Goal: Task Accomplishment & Management: Use online tool/utility

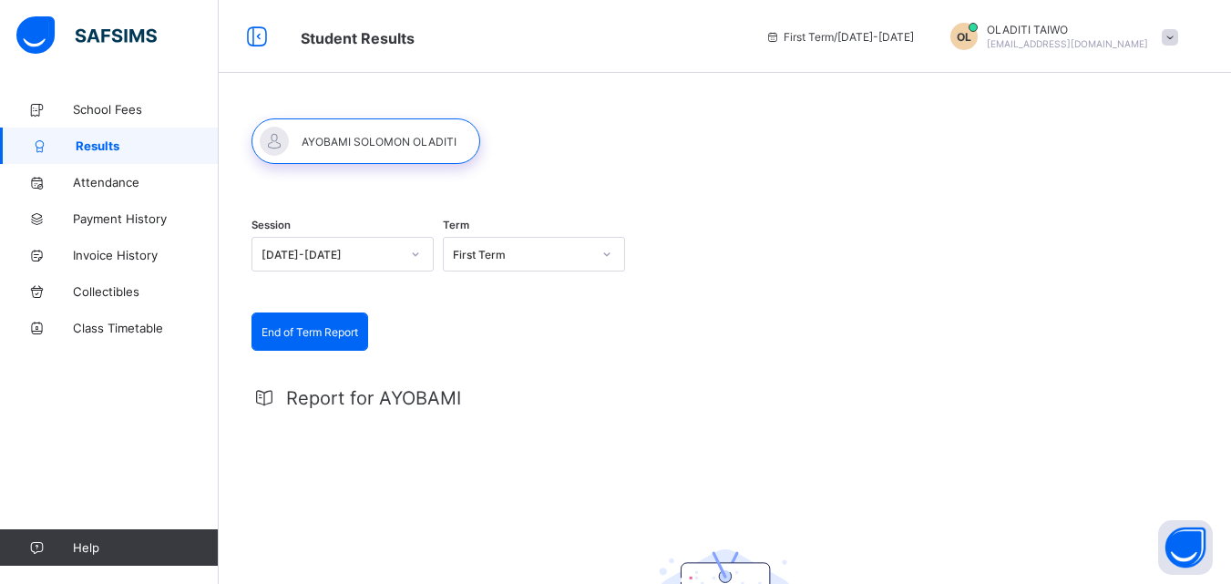
scroll to position [31, 0]
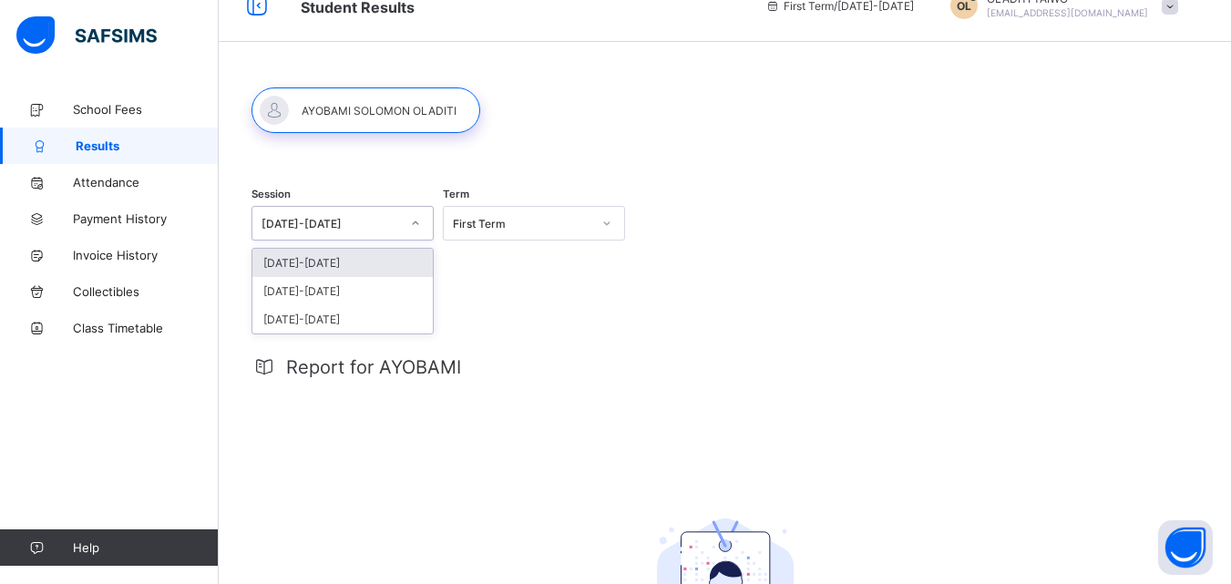
click at [328, 218] on div "[DATE]-[DATE]" at bounding box center [330, 224] width 138 height 14
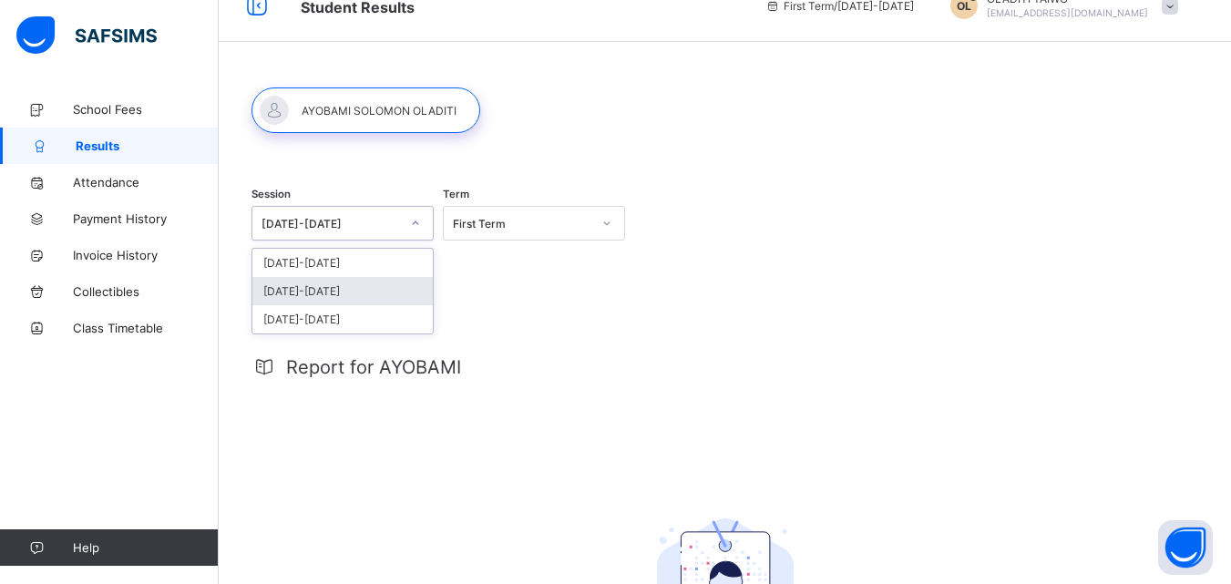
click at [338, 285] on div "[DATE]-[DATE]" at bounding box center [342, 291] width 180 height 28
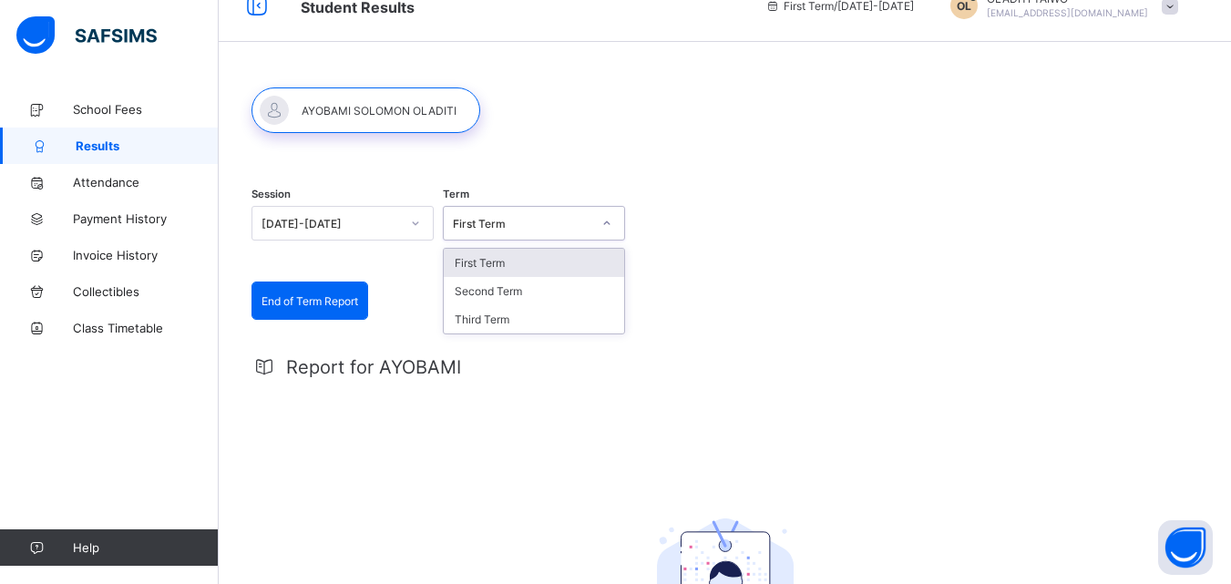
click at [522, 230] on div "First Term" at bounding box center [522, 224] width 138 height 14
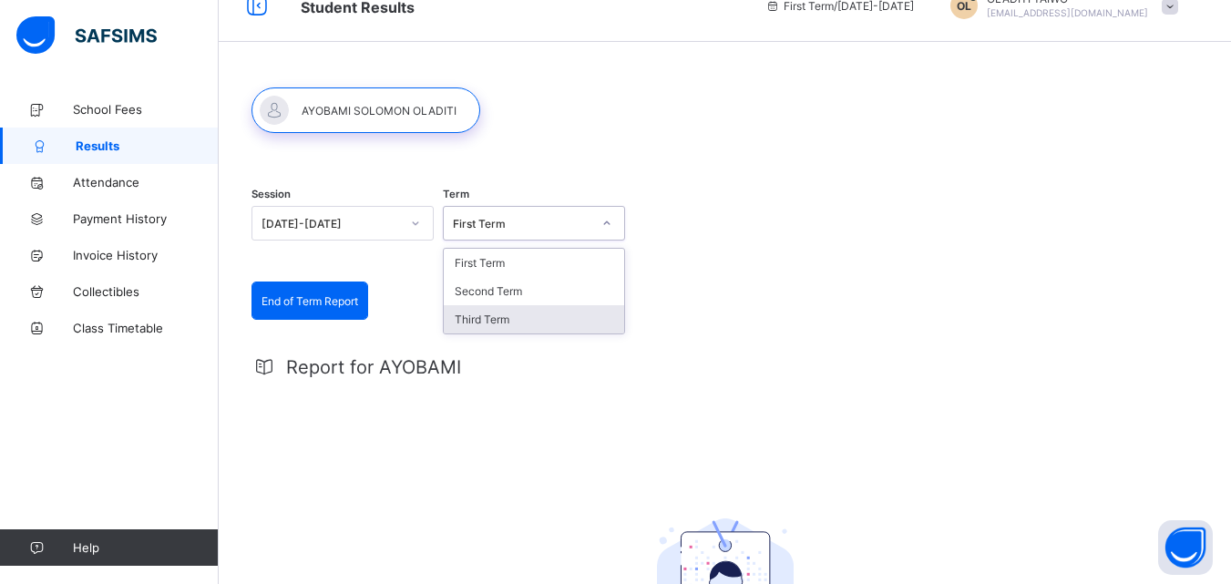
click at [521, 323] on div "Third Term" at bounding box center [534, 319] width 180 height 28
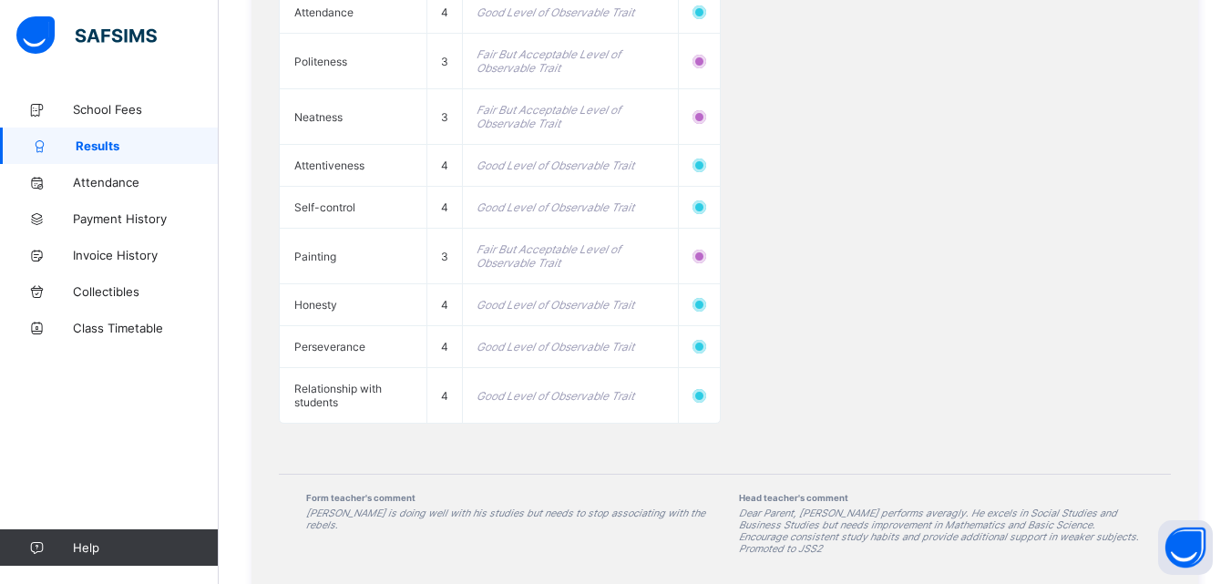
scroll to position [2101, 0]
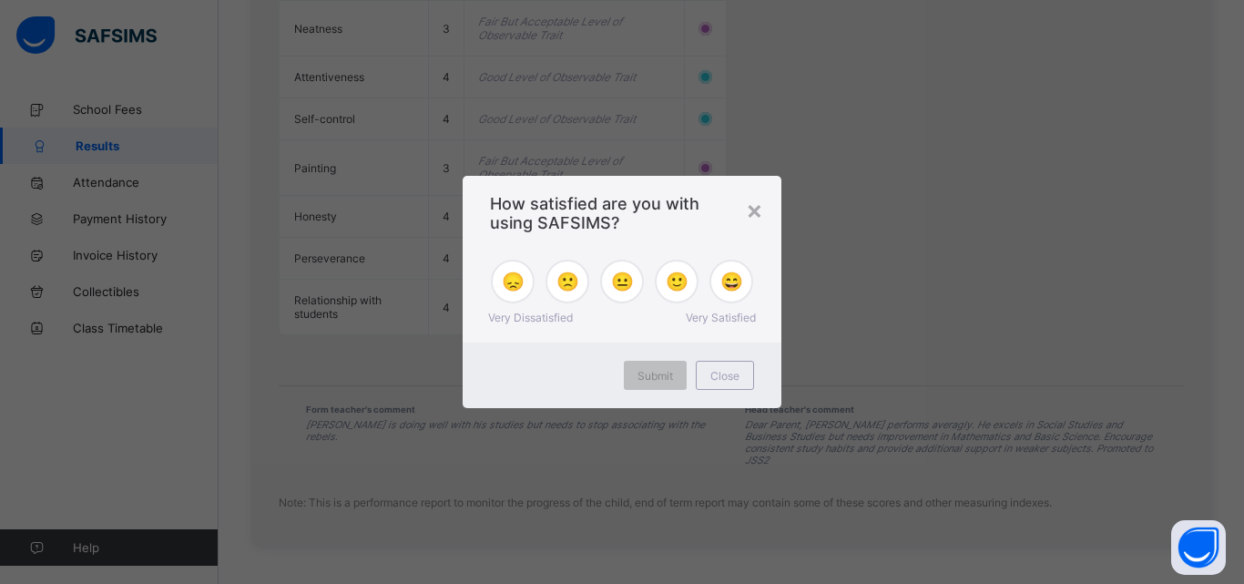
click at [497, 354] on div "Submit Close" at bounding box center [622, 376] width 319 height 66
click at [819, 164] on div "× How satisfied are you with using SAFSIMS? 😞 🙁 😐 🙂 😄 Very Dissatisfied Very Sa…" at bounding box center [622, 292] width 1244 height 584
click at [759, 214] on div "×" at bounding box center [754, 209] width 17 height 31
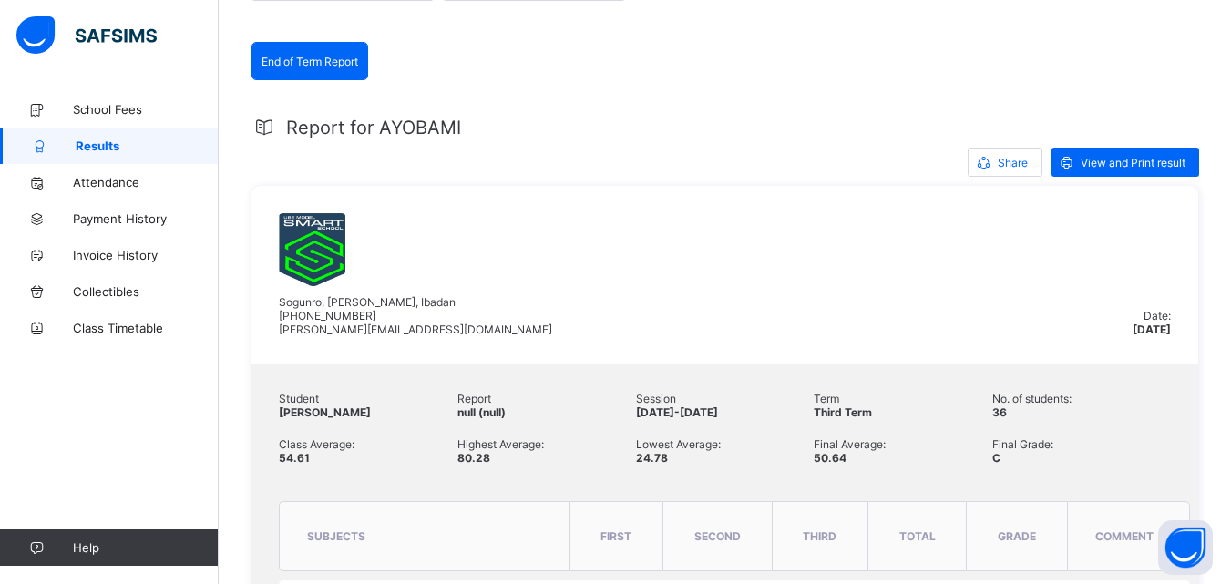
scroll to position [270, 0]
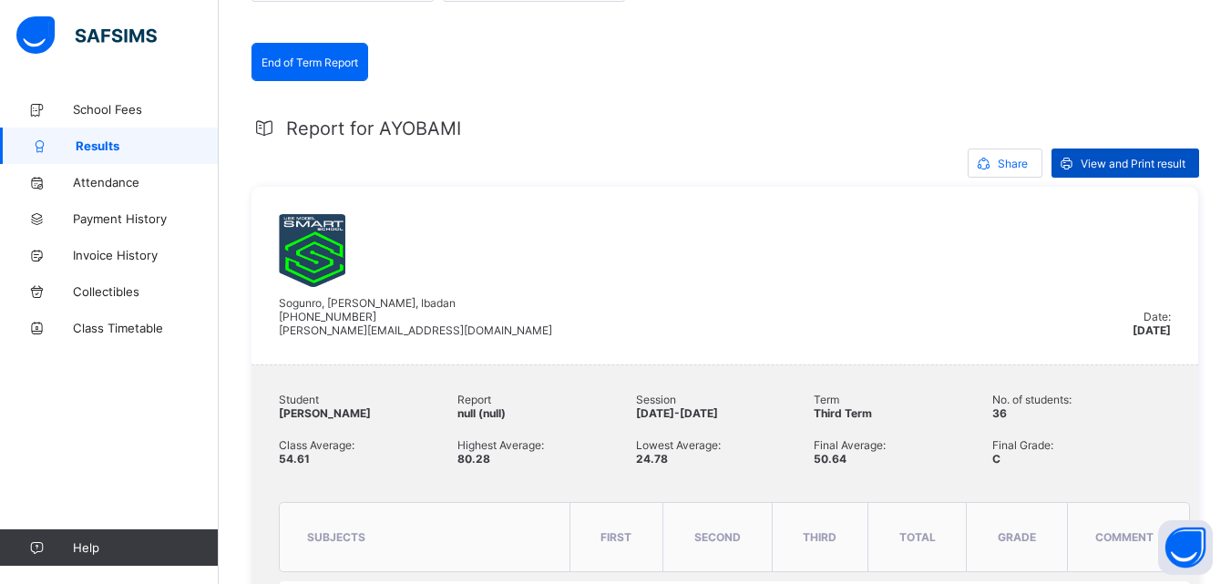
click at [1118, 164] on span "View and Print result" at bounding box center [1132, 164] width 105 height 14
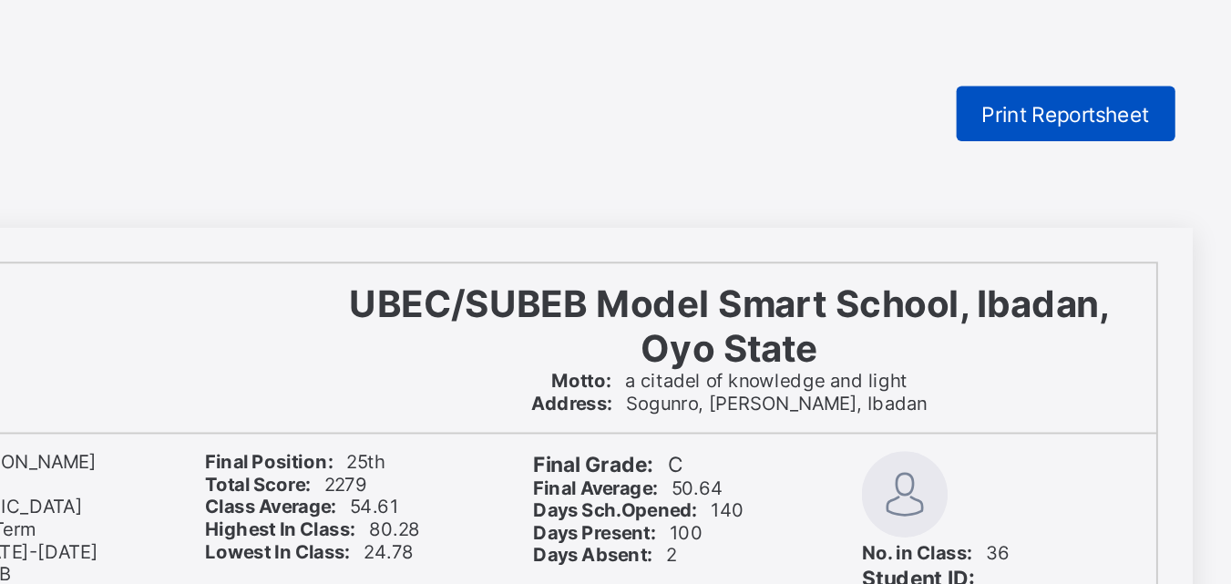
click at [909, 63] on span "Print Reportsheet" at bounding box center [910, 61] width 88 height 14
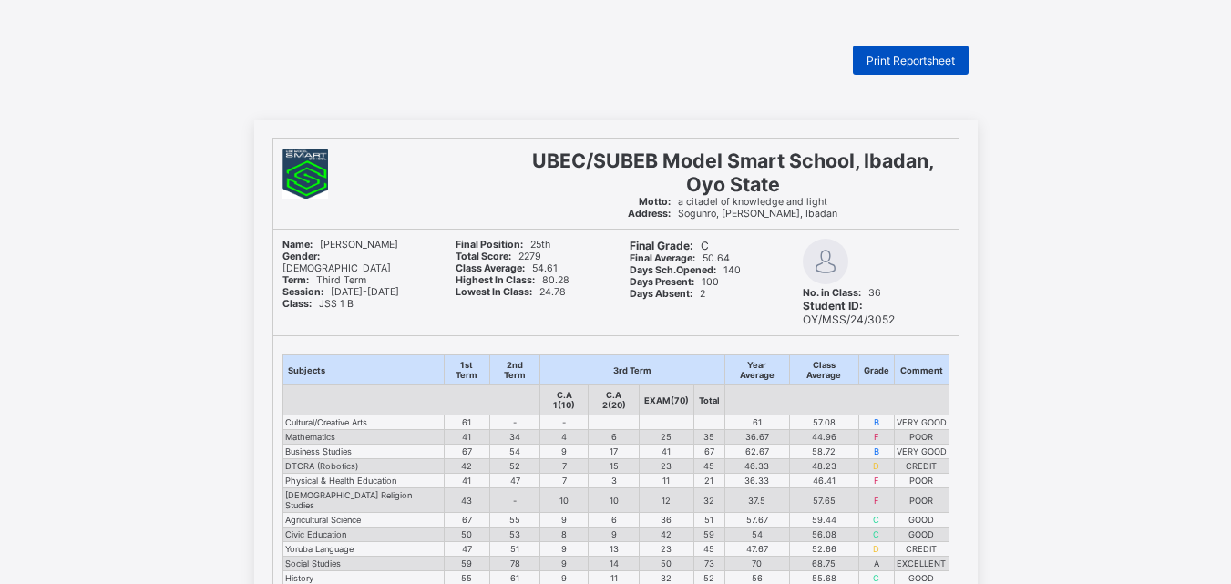
click at [910, 67] on div "Print Reportsheet" at bounding box center [911, 60] width 116 height 29
click at [887, 60] on span "Print Reportsheet" at bounding box center [910, 61] width 88 height 14
drag, startPoint x: 887, startPoint y: 60, endPoint x: 866, endPoint y: 68, distance: 22.5
click at [866, 68] on div "Print Reportsheet" at bounding box center [911, 60] width 116 height 29
click at [888, 57] on span "Print Reportsheet" at bounding box center [910, 61] width 88 height 14
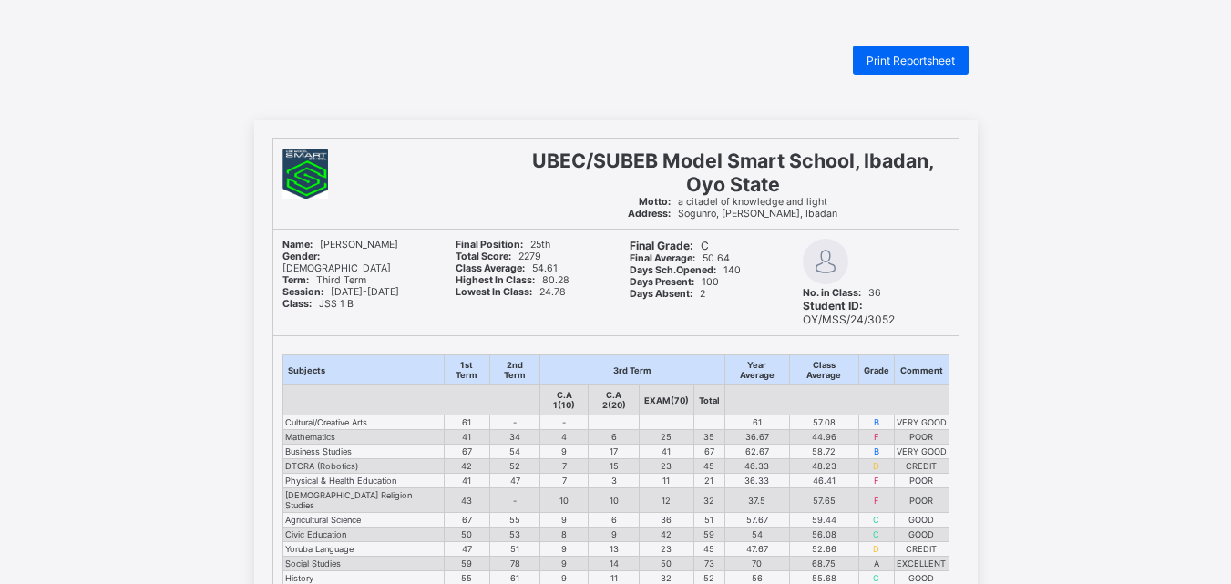
click at [881, 67] on span "Print Reportsheet" at bounding box center [910, 61] width 88 height 14
click at [901, 64] on span "Print Reportsheet" at bounding box center [910, 61] width 88 height 14
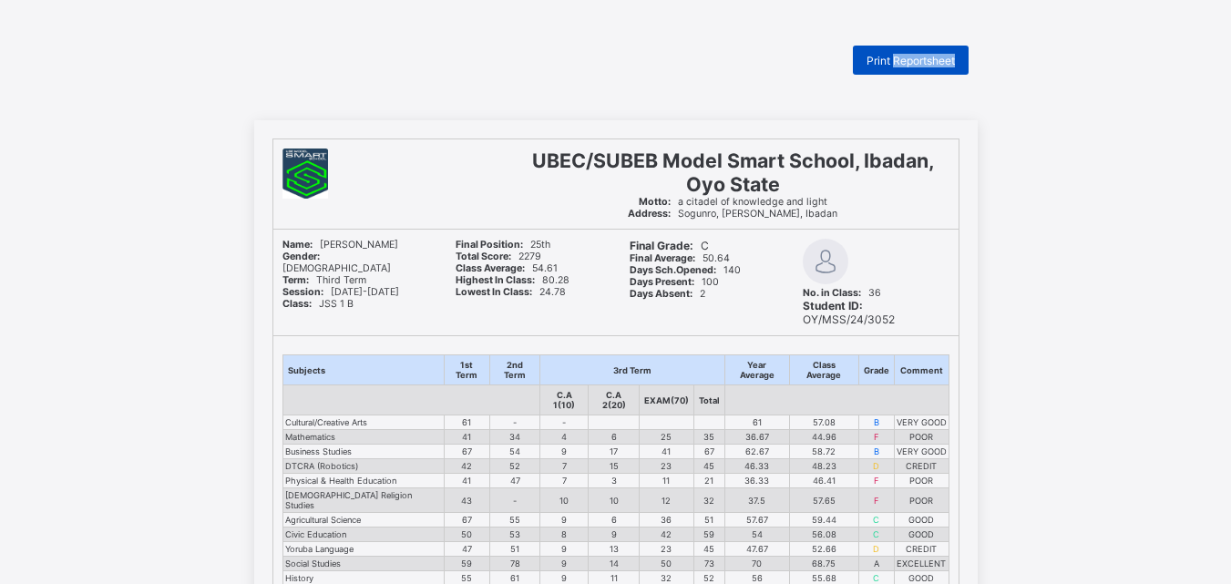
click at [927, 67] on span "Print Reportsheet" at bounding box center [910, 61] width 88 height 14
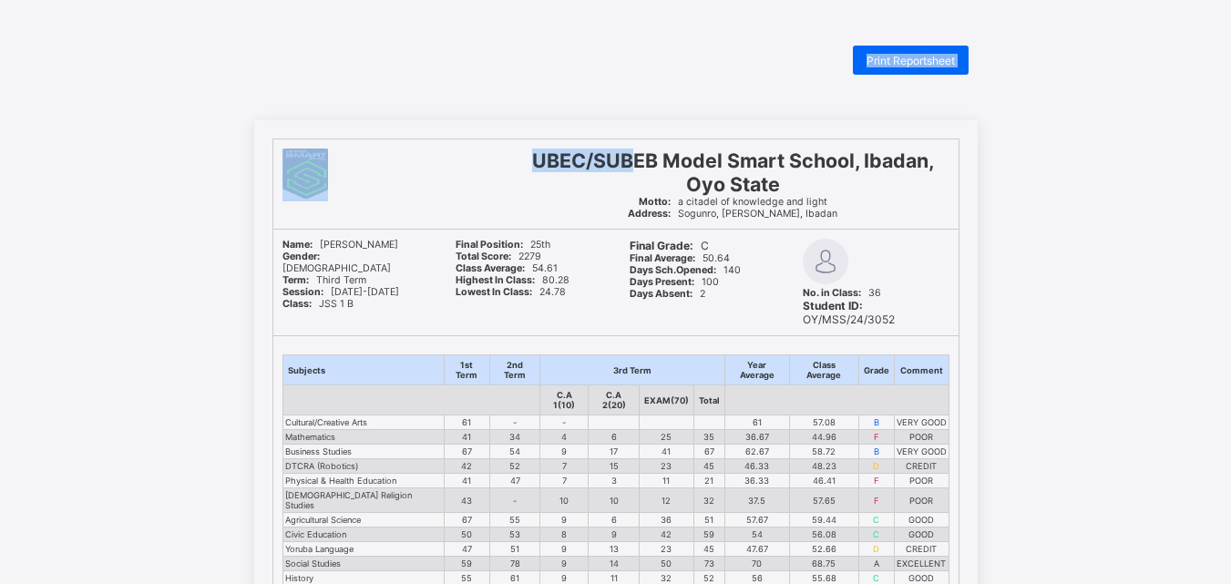
drag, startPoint x: 640, startPoint y: 82, endPoint x: 754, endPoint y: 77, distance: 114.9
click at [754, 77] on div "Print Reportsheet UBEC/SUBEB Model Smart School, Ibadan, Oyo State Motto: a cit…" at bounding box center [615, 589] width 1231 height 1086
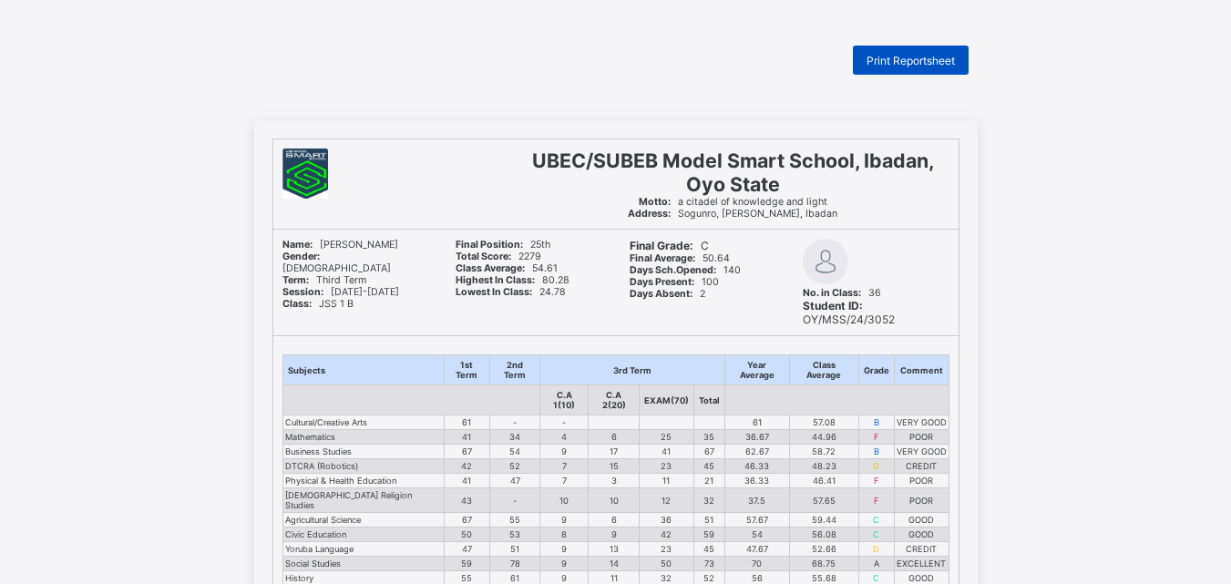
click at [913, 61] on span "Print Reportsheet" at bounding box center [910, 61] width 88 height 14
click at [899, 62] on span "Print Reportsheet" at bounding box center [910, 61] width 88 height 14
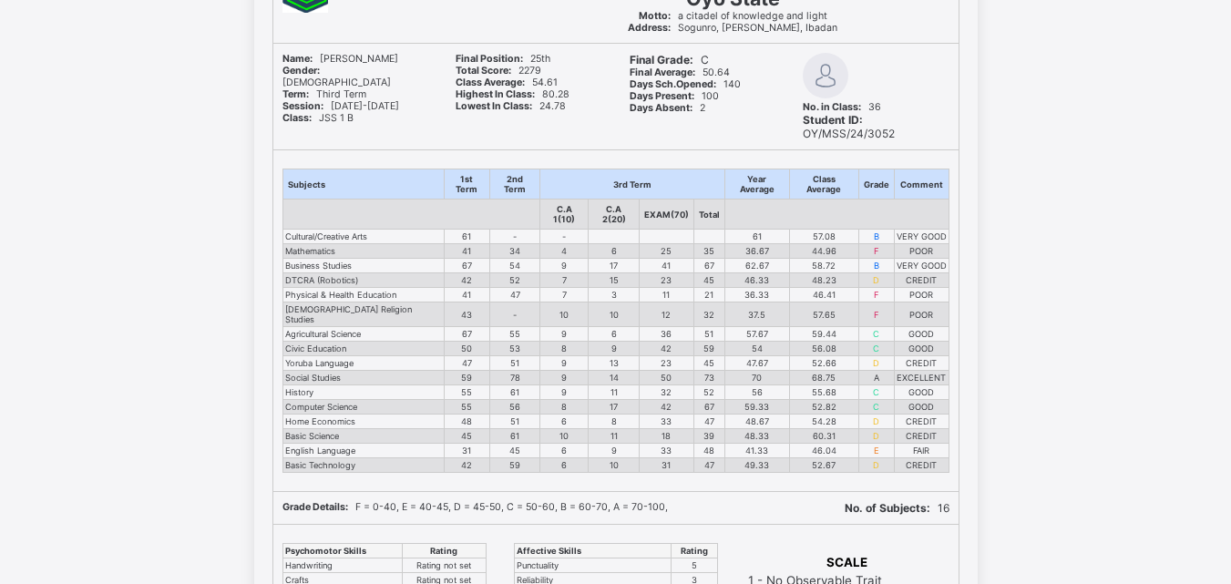
scroll to position [189, 0]
click at [1034, 65] on div "UBEC/SUBEB Model Smart School, Ibadan, Oyo State Motto: a citadel of knowledge …" at bounding box center [615, 437] width 1231 height 1011
drag, startPoint x: 806, startPoint y: 90, endPoint x: 273, endPoint y: 420, distance: 626.7
click at [273, 420] on div "UBEC/SUBEB Model Smart School, Ibadan, Oyo State Motto: a citadel of knowledge …" at bounding box center [615, 437] width 723 height 1011
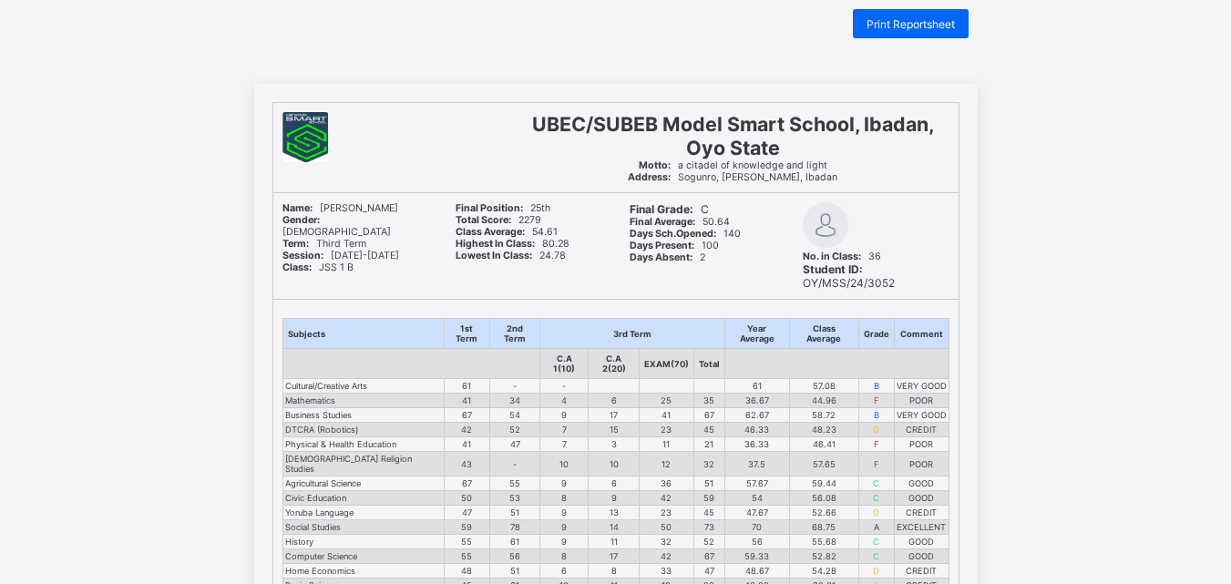
scroll to position [0, 0]
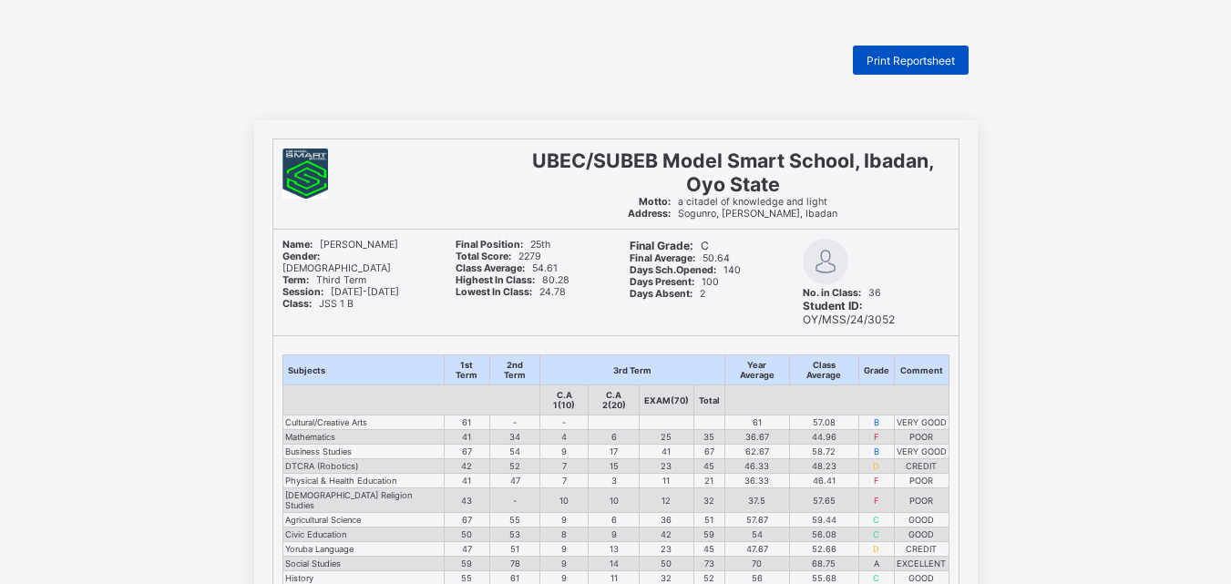
click at [901, 58] on span "Print Reportsheet" at bounding box center [910, 61] width 88 height 14
click at [1185, 73] on div "Print Reportsheet UBEC/SUBEB Model Smart School, Ibadan, Oyo State Motto: a cit…" at bounding box center [615, 589] width 1231 height 1086
click at [907, 61] on span "Print Reportsheet" at bounding box center [910, 61] width 88 height 14
click at [937, 56] on span "Print Reportsheet" at bounding box center [910, 61] width 88 height 14
click at [889, 58] on span "Print Reportsheet" at bounding box center [910, 61] width 88 height 14
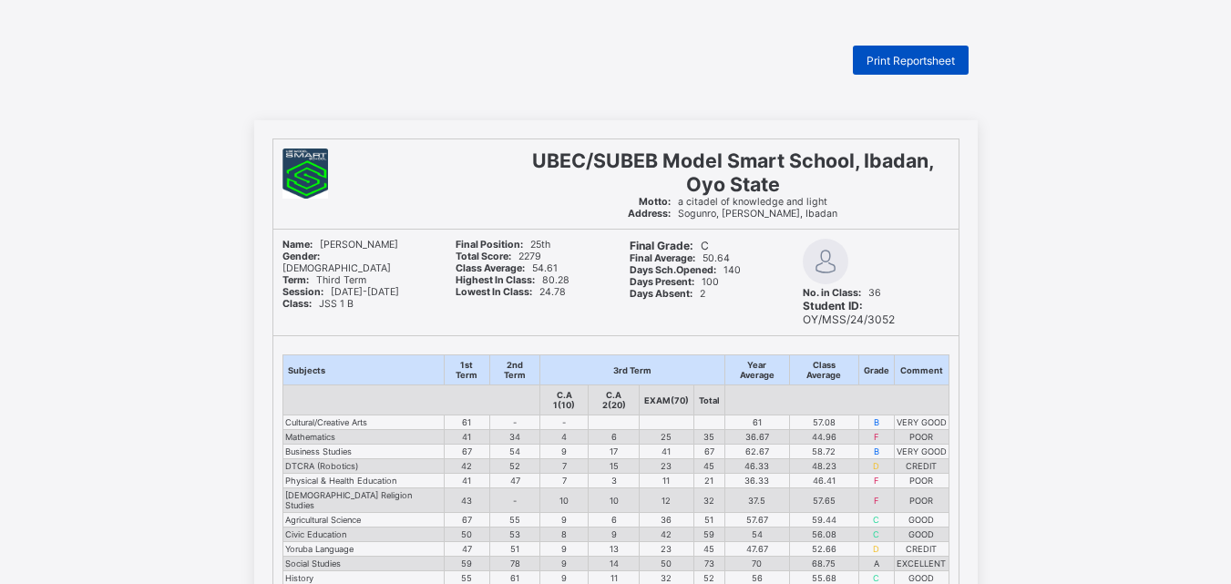
click at [915, 56] on span "Print Reportsheet" at bounding box center [910, 61] width 88 height 14
click at [463, 333] on div "Final Position: 25th Total Score: 2279 Class Average: 54.61 Highest In Class: 8…" at bounding box center [528, 283] width 165 height 106
